Goal: Transaction & Acquisition: Obtain resource

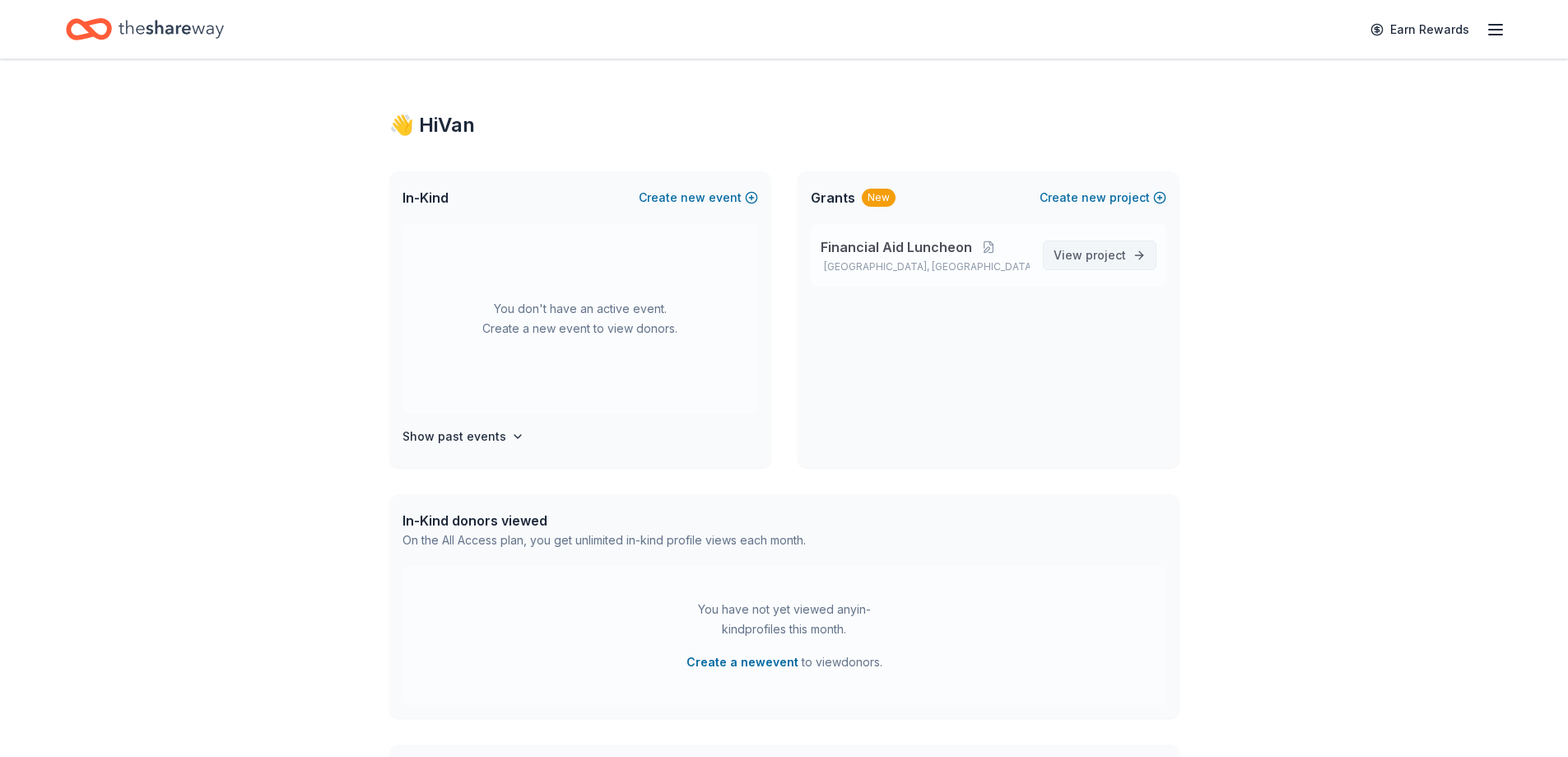
click at [1103, 261] on span "project" at bounding box center [1105, 255] width 40 height 14
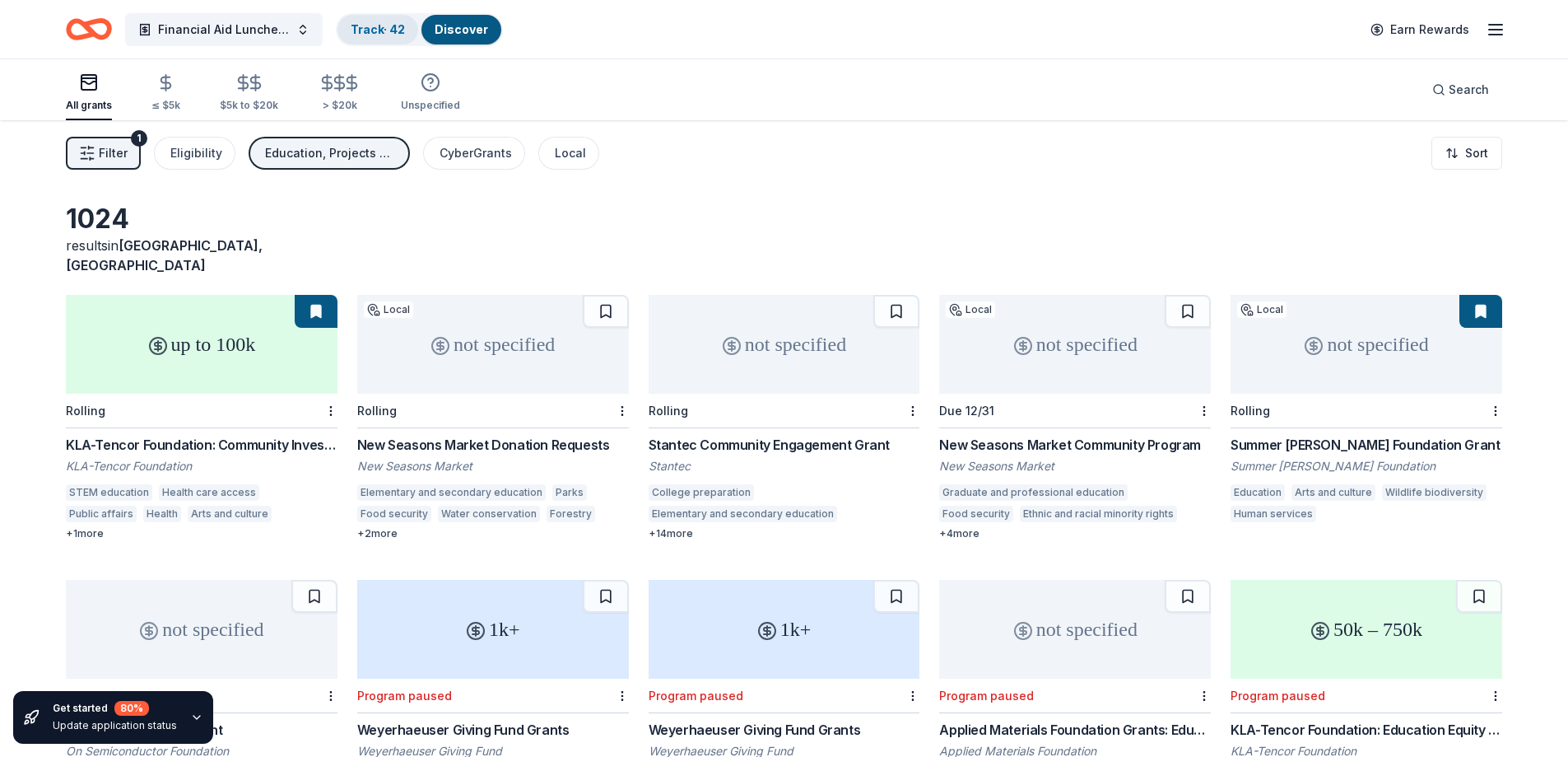
click at [374, 32] on link "Track · 42" at bounding box center [378, 29] width 55 height 14
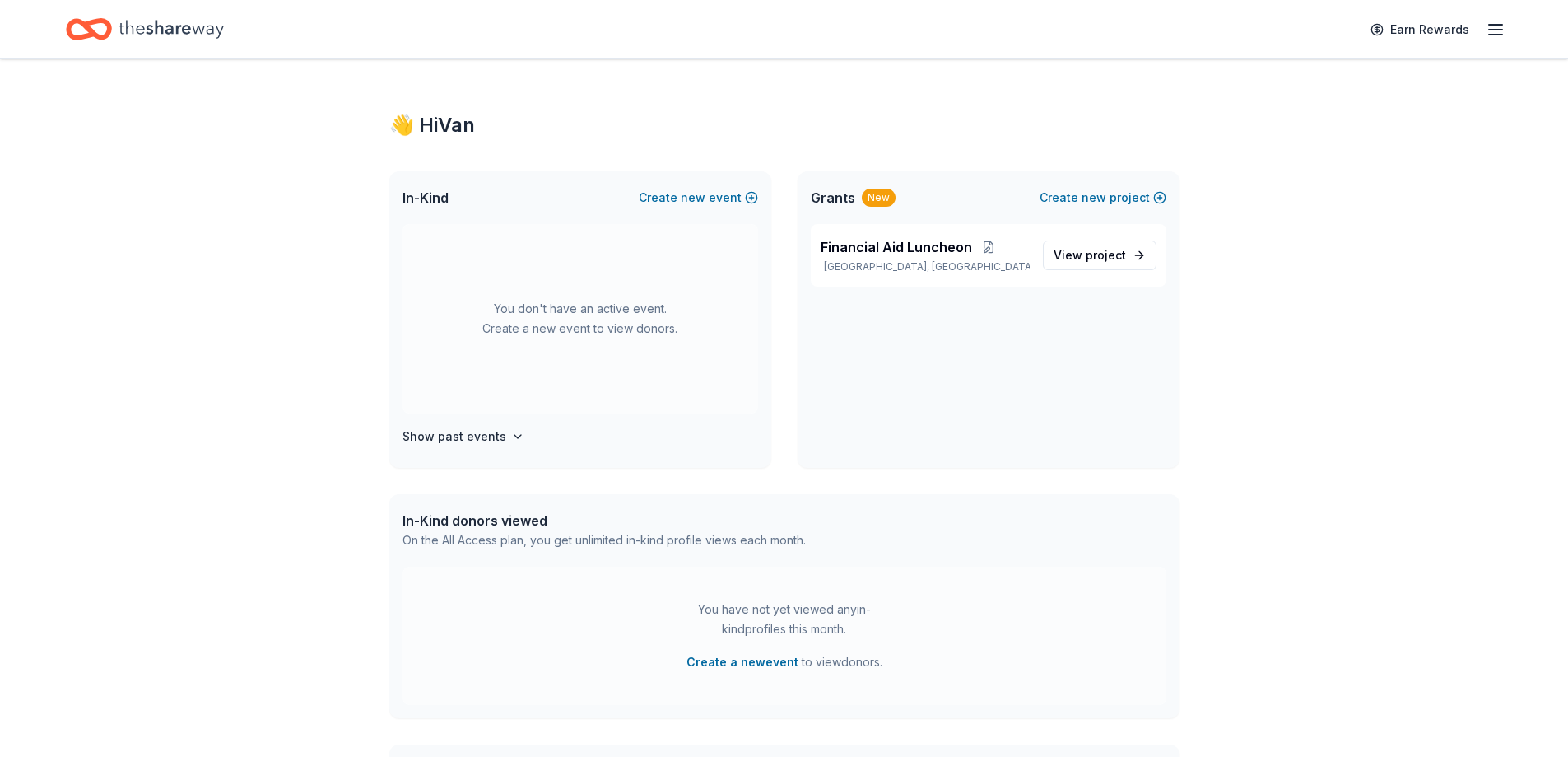
click at [1495, 34] on line "button" at bounding box center [1495, 34] width 13 height 0
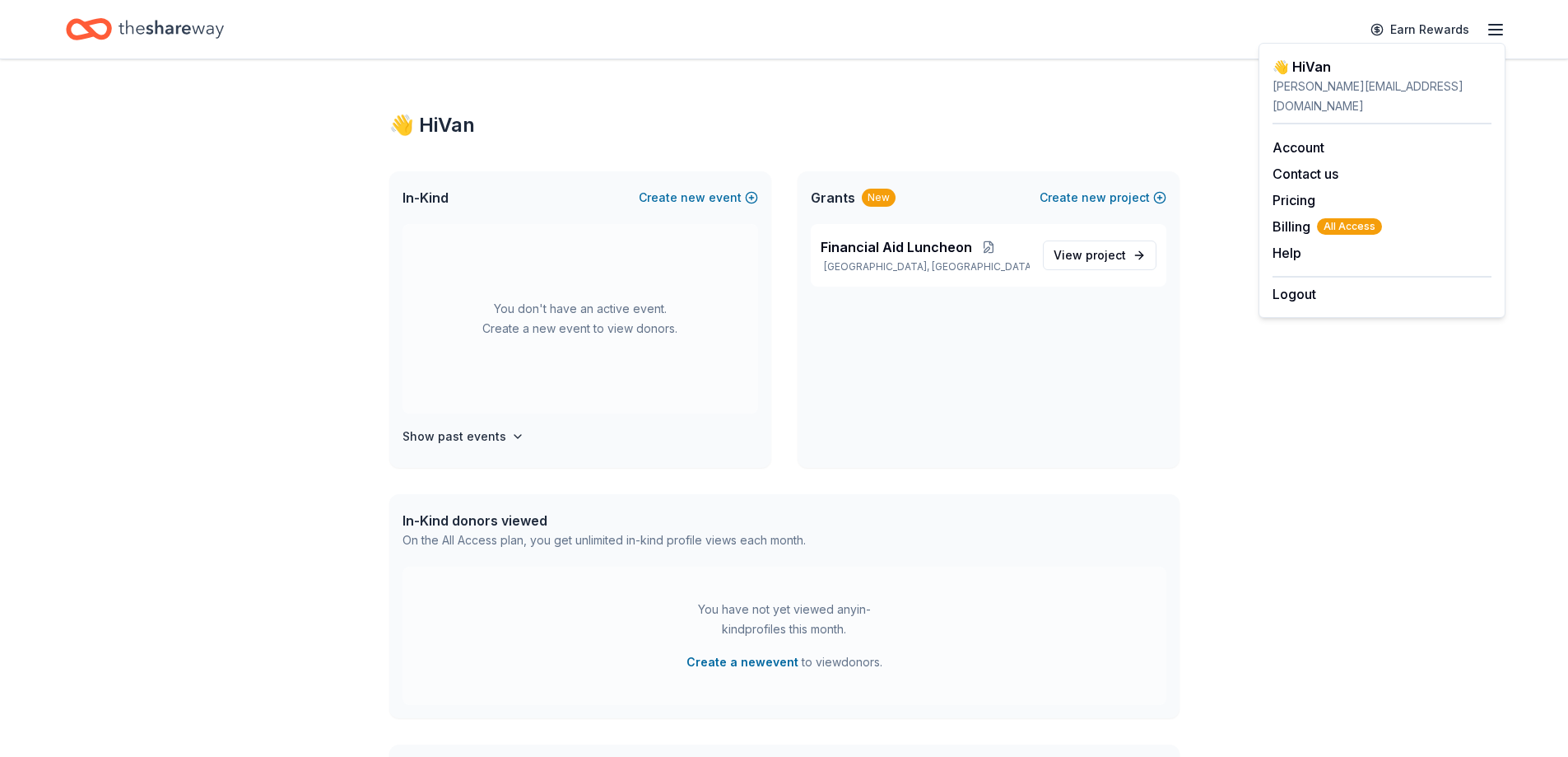
click at [1263, 360] on div "👋 Hi Van In-Kind Create new event You don't have an active event. Create a new …" at bounding box center [784, 523] width 1568 height 929
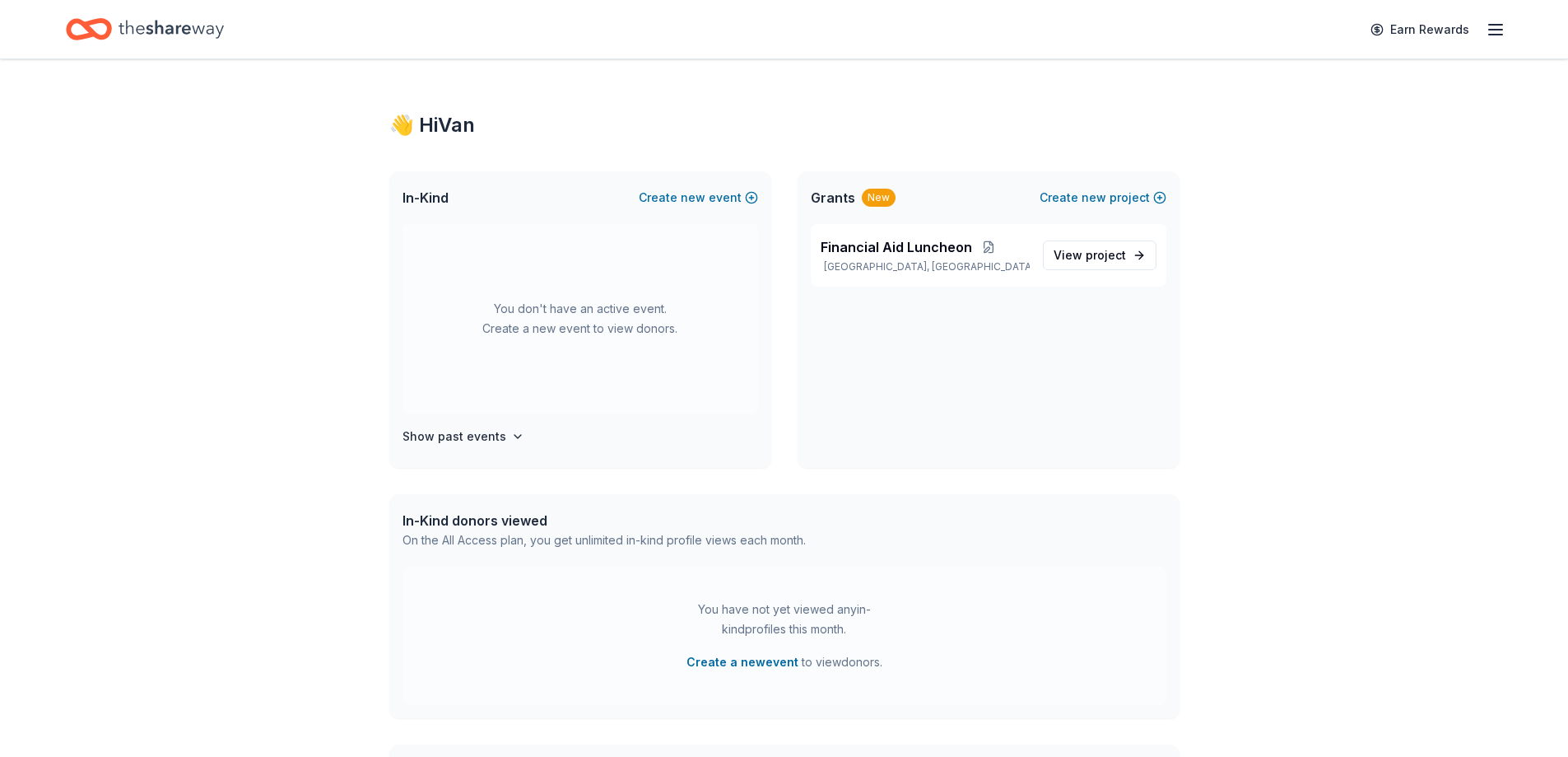
click at [184, 27] on icon "Home" at bounding box center [171, 28] width 105 height 18
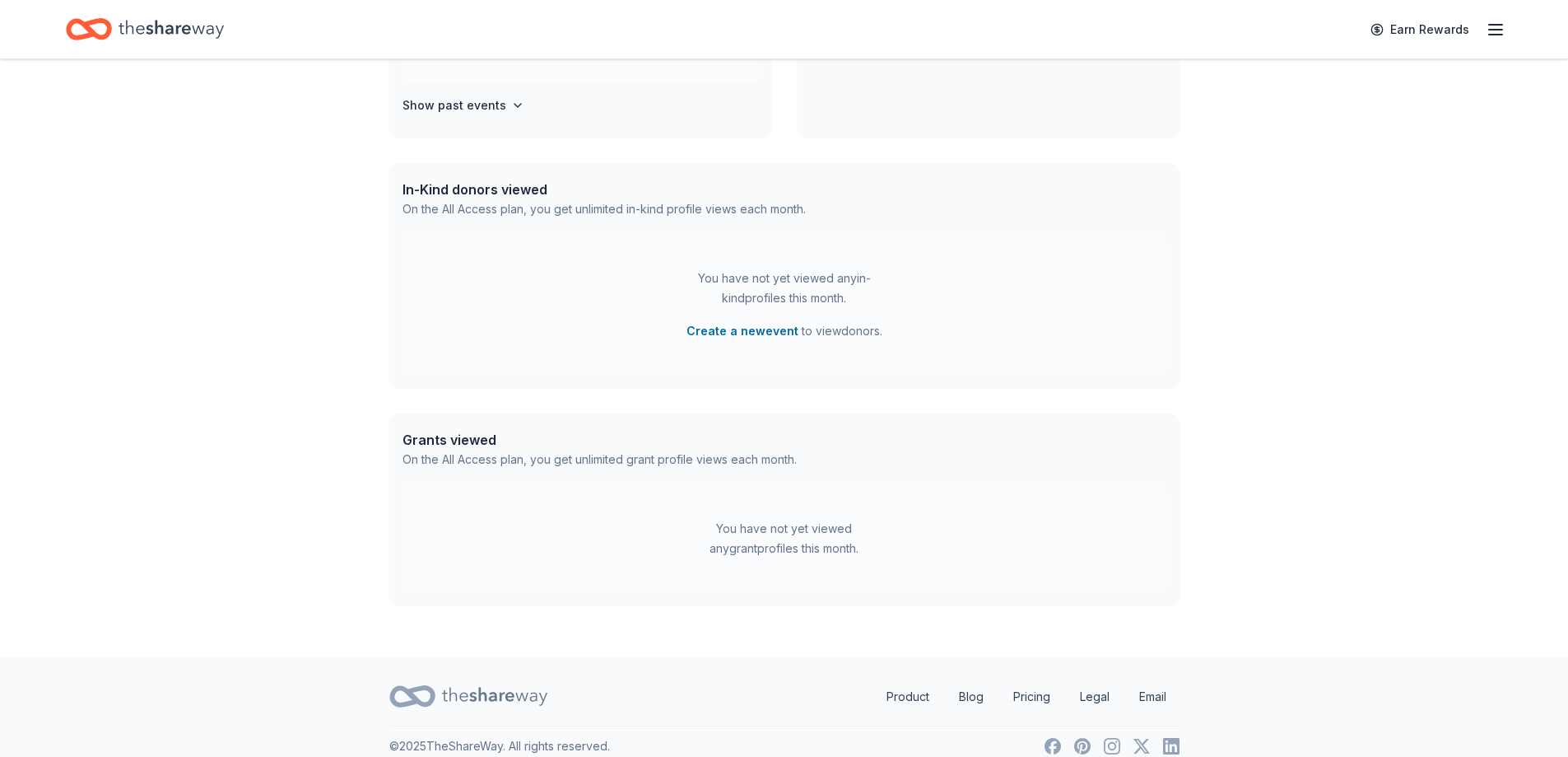
scroll to position [350, 0]
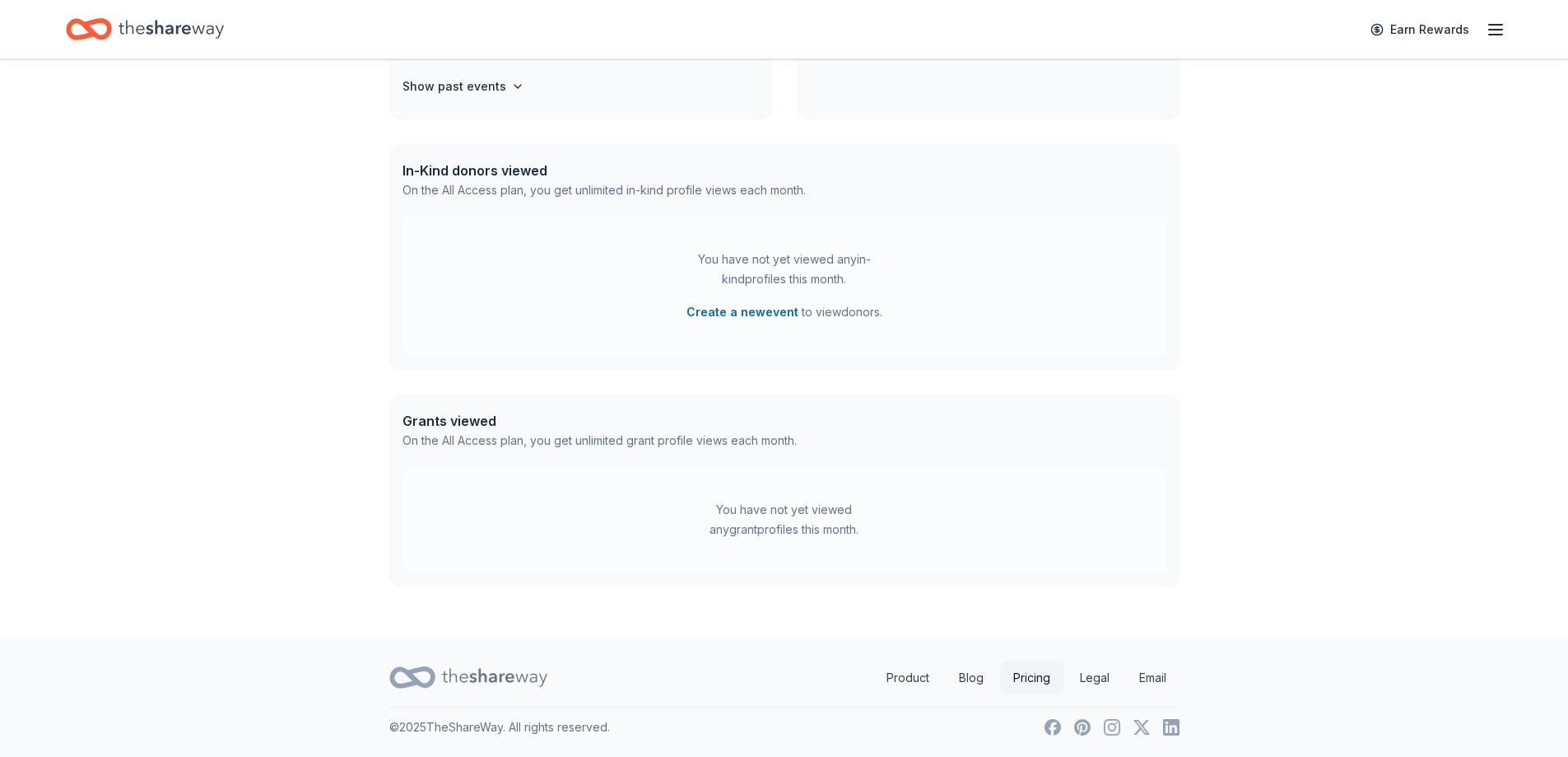
click at [1034, 677] on link "Pricing" at bounding box center [1032, 678] width 63 height 33
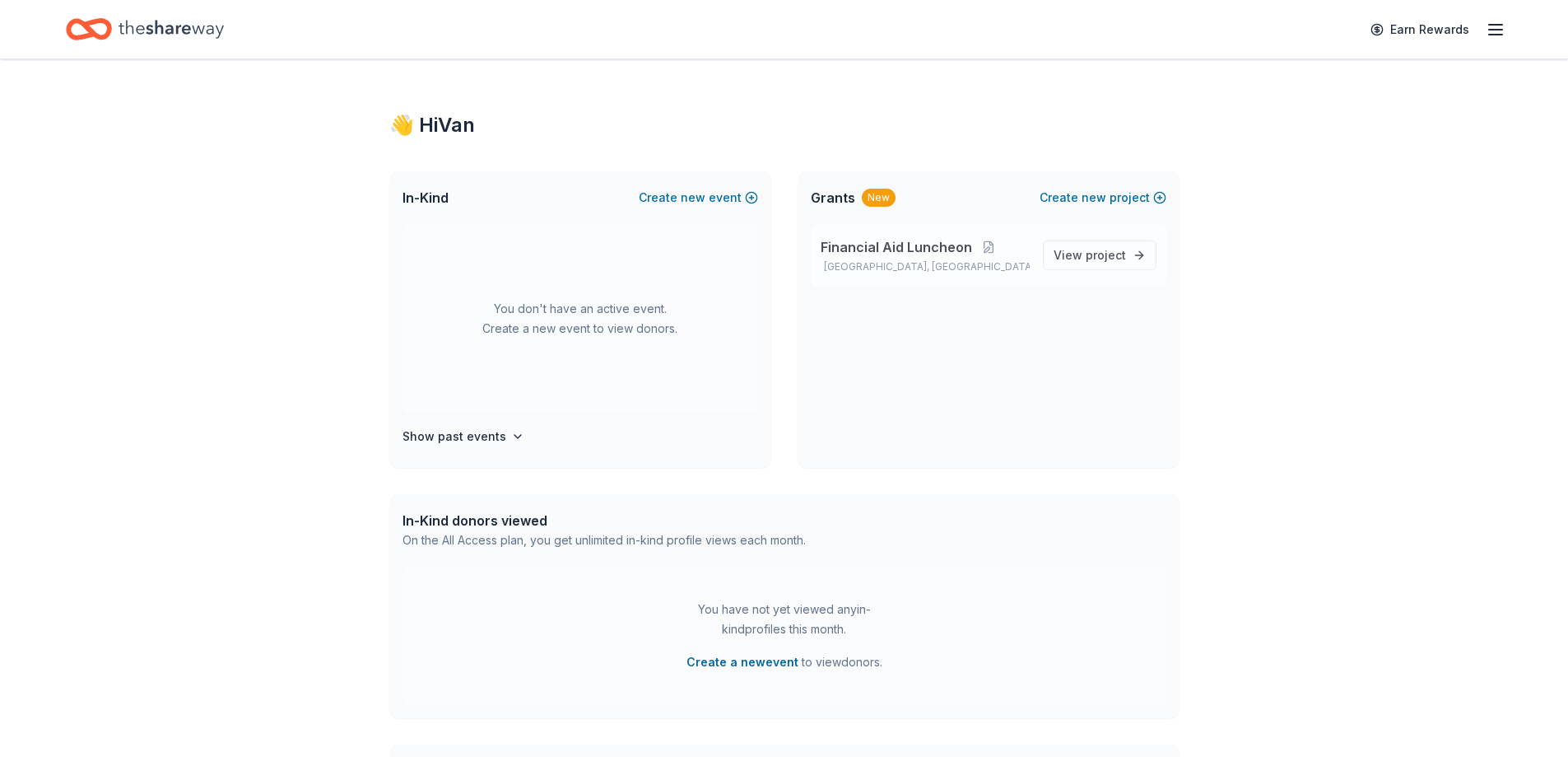
click at [947, 247] on span "Financial Aid Luncheon" at bounding box center [896, 247] width 151 height 20
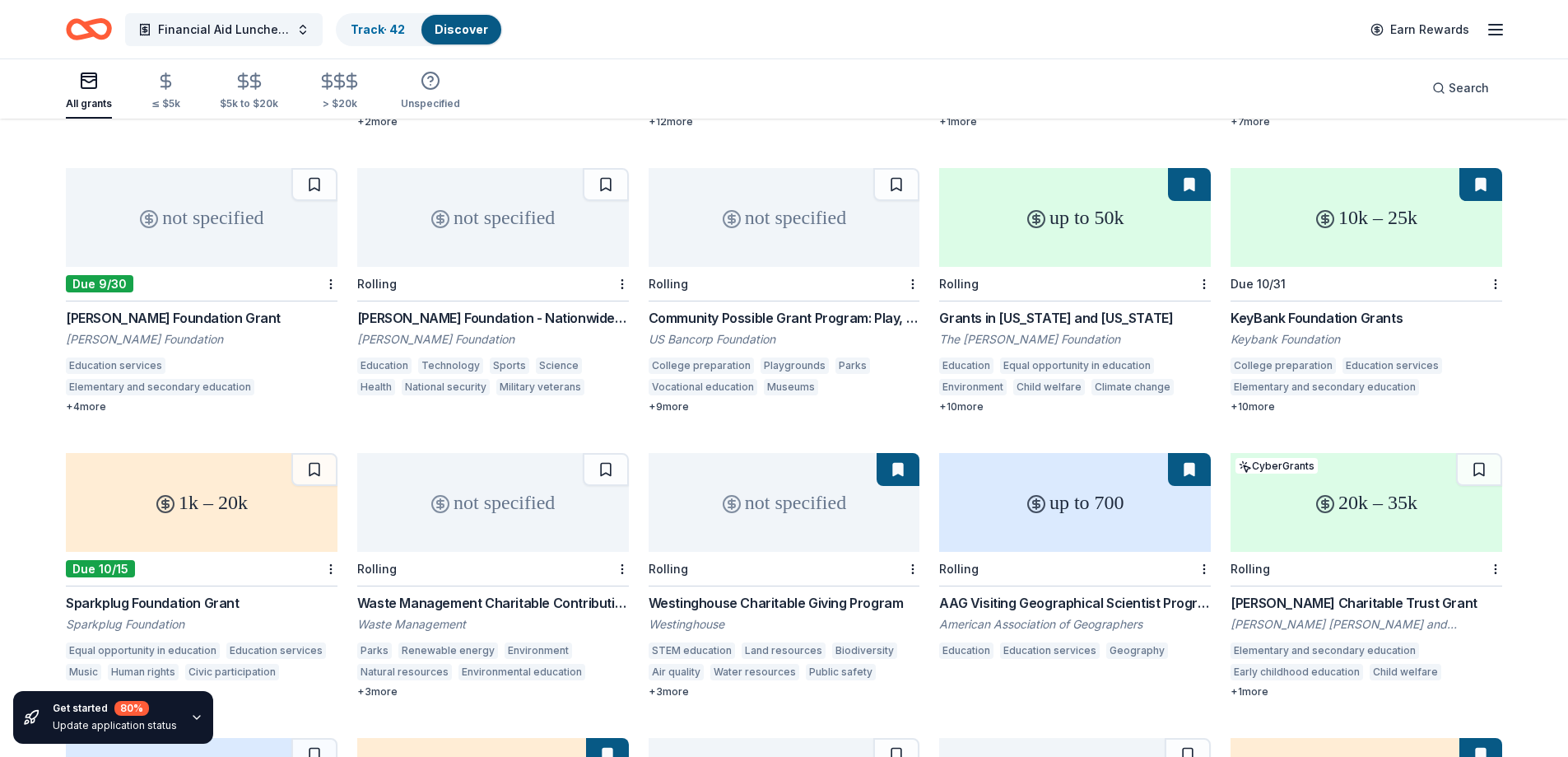
scroll to position [1808, 0]
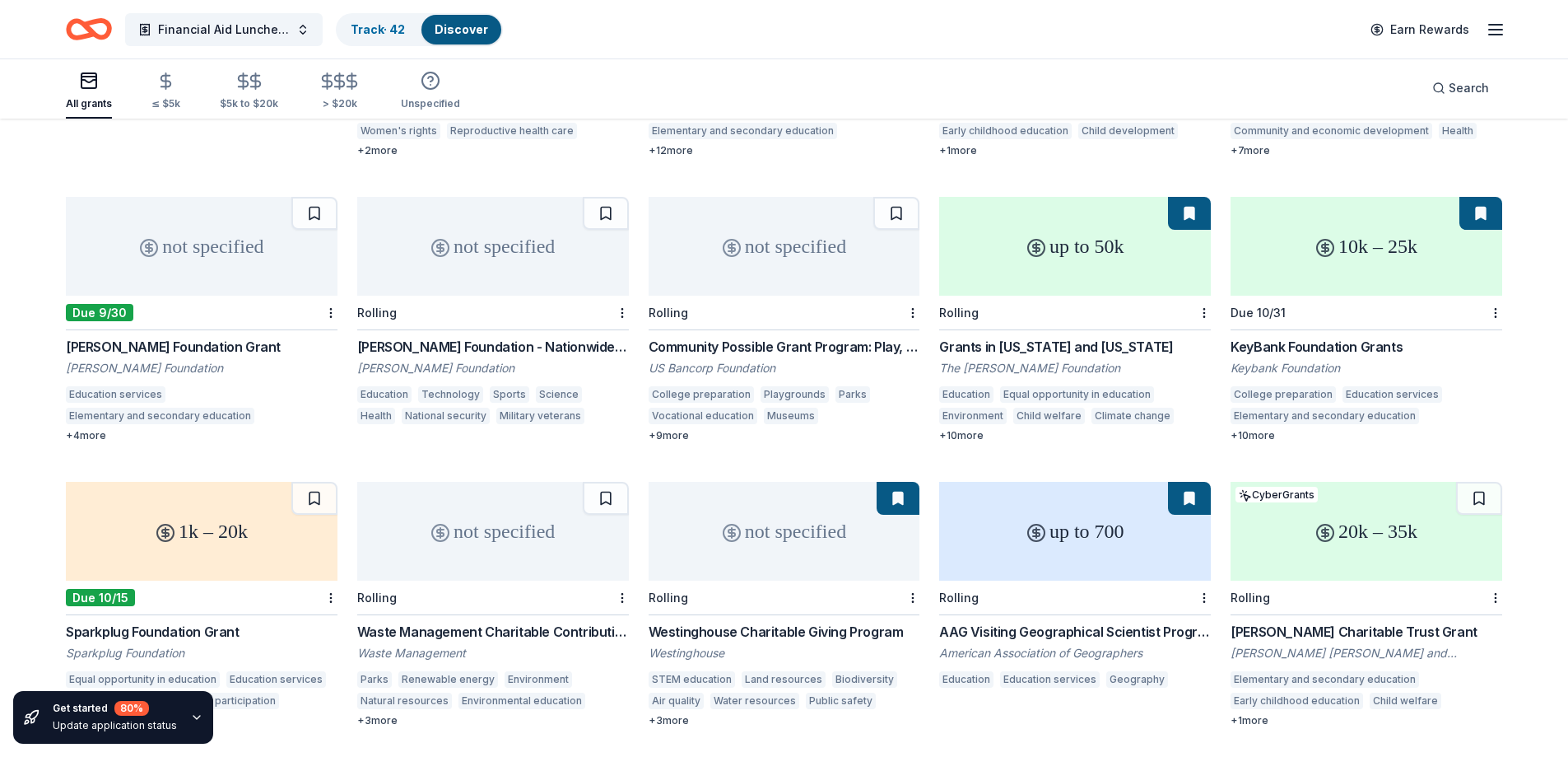
click at [1098, 230] on div "up to 50k" at bounding box center [1075, 246] width 272 height 99
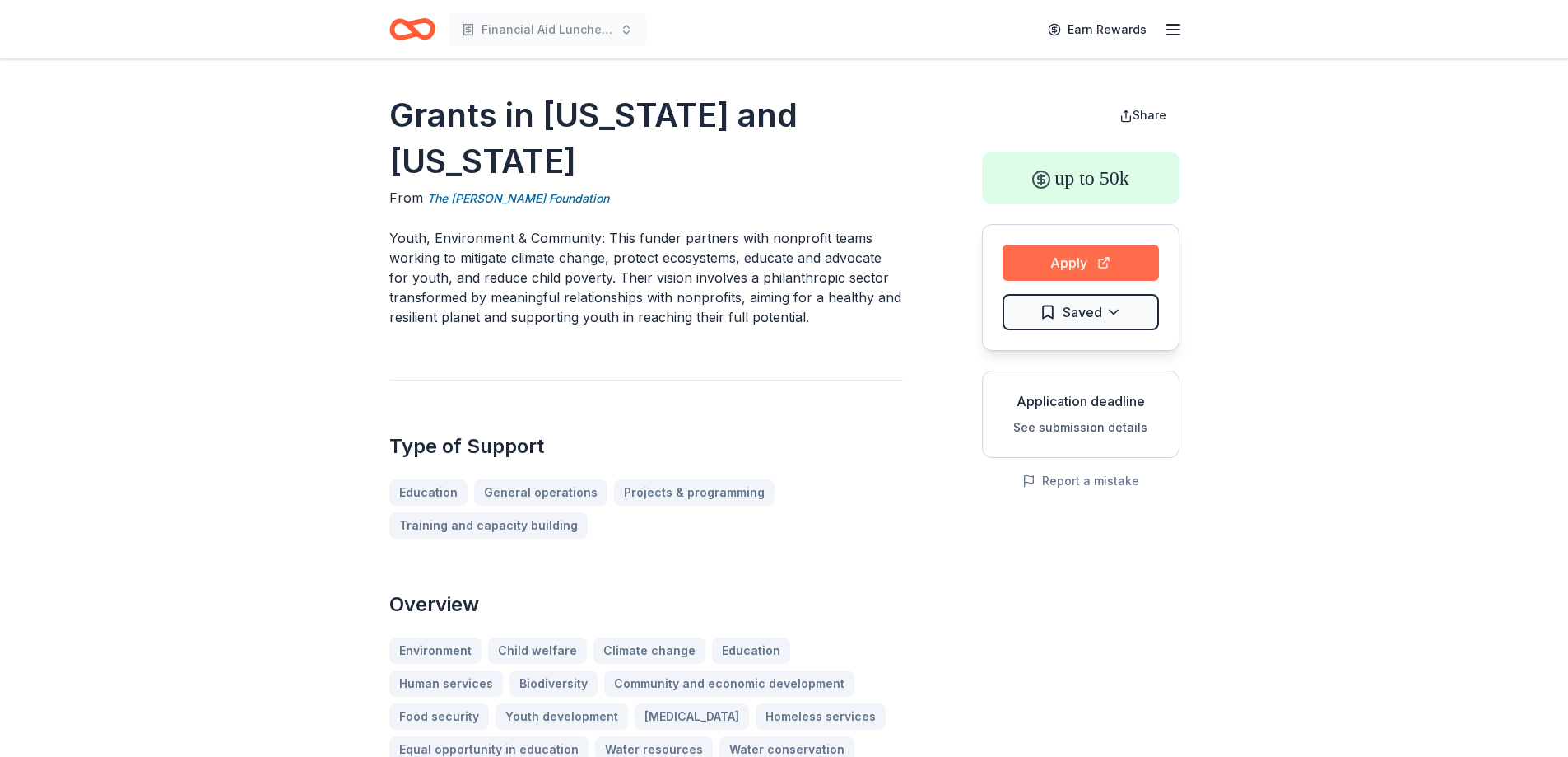
click at [1061, 261] on button "Apply" at bounding box center [1080, 262] width 156 height 36
